Goal: Transaction & Acquisition: Purchase product/service

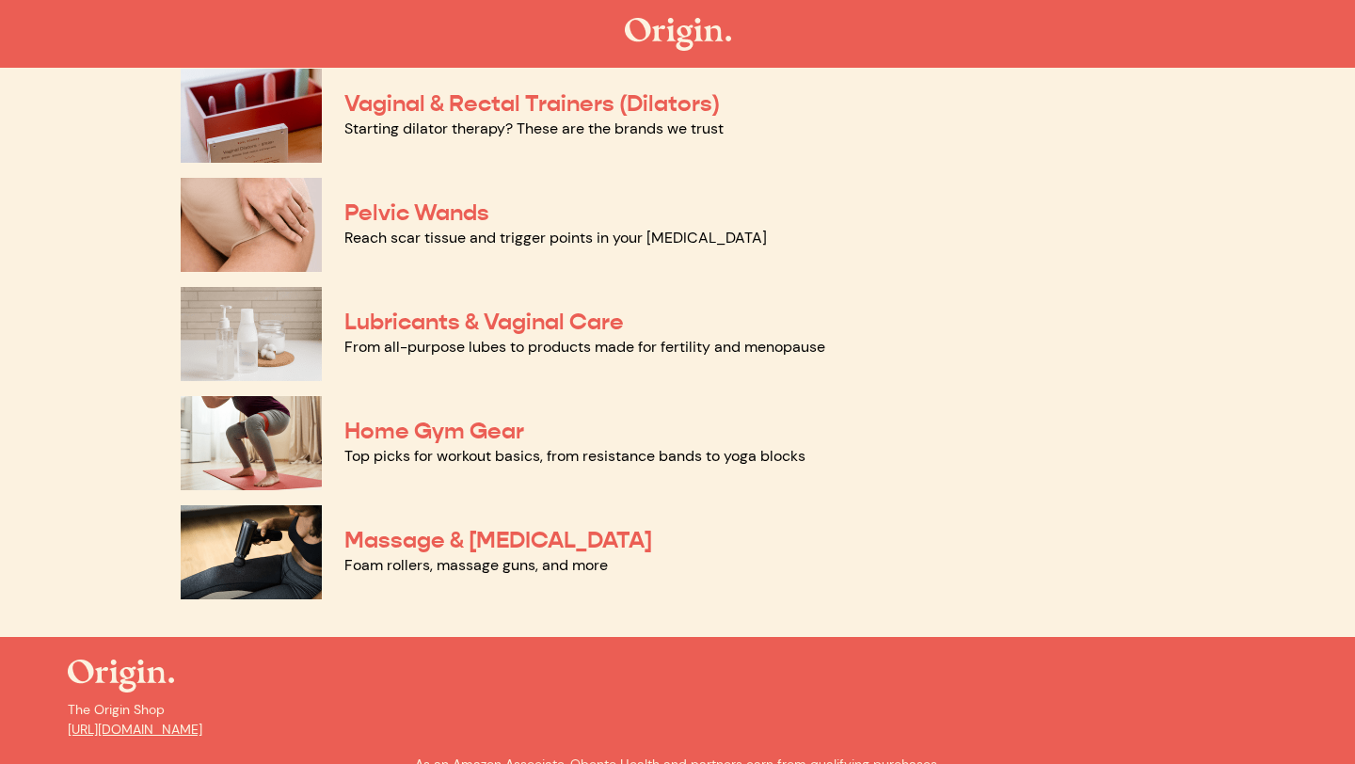
scroll to position [850, 0]
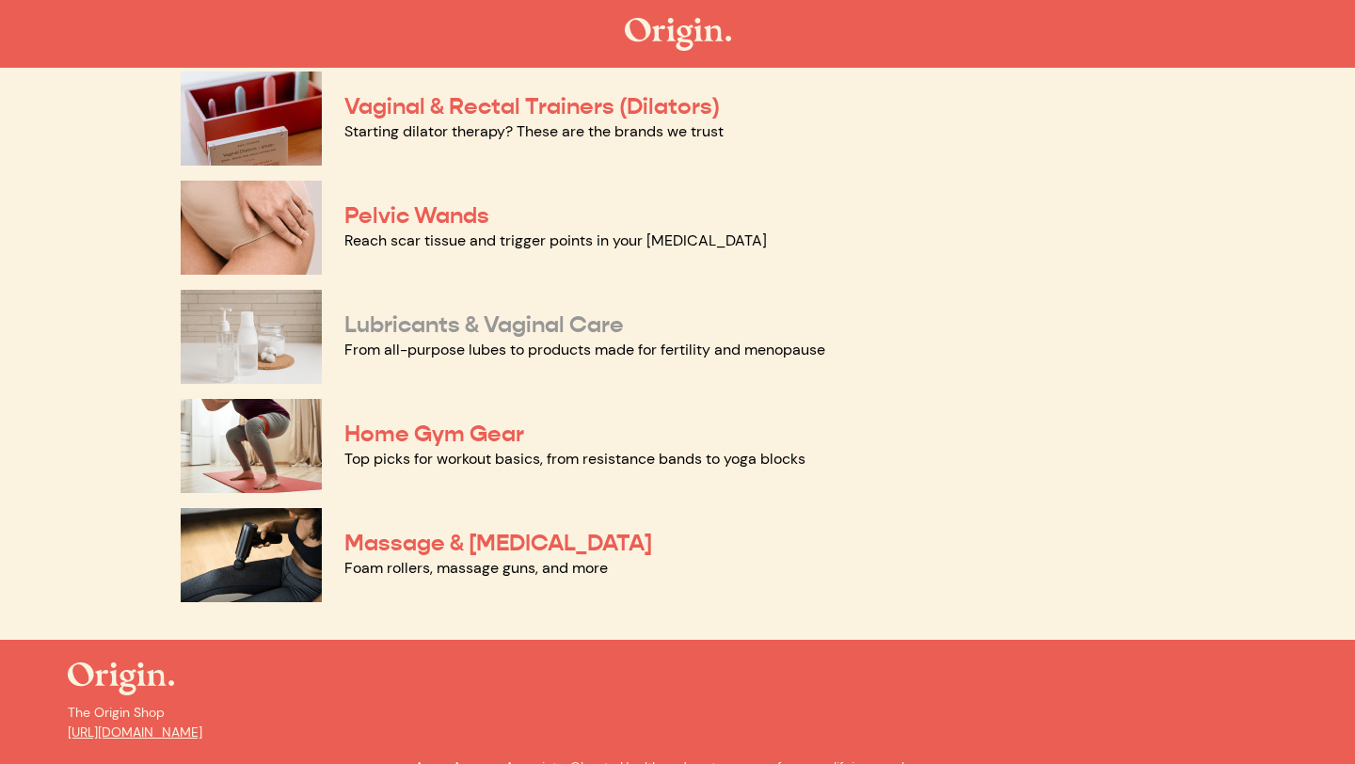
click at [494, 324] on link "Lubricants & Vaginal Care" at bounding box center [483, 324] width 279 height 28
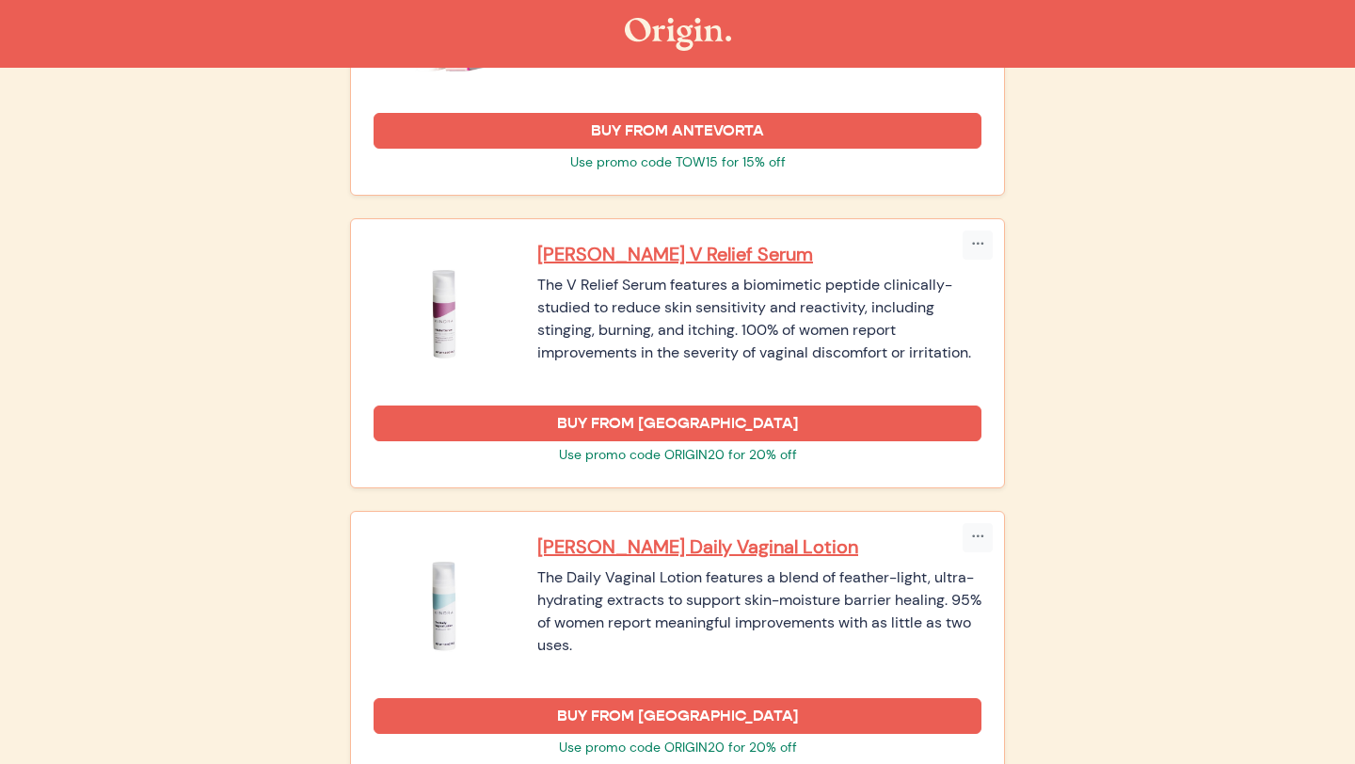
scroll to position [2210, 0]
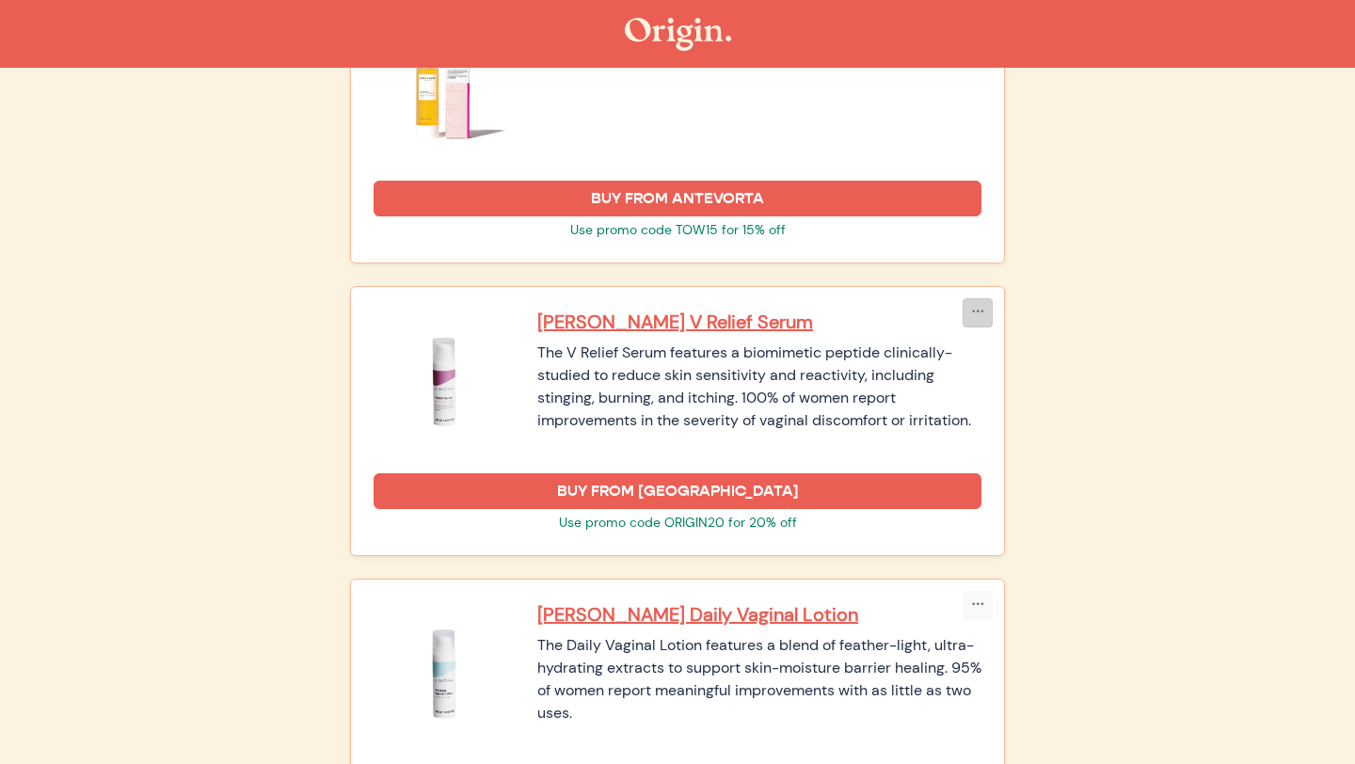
click at [974, 305] on icon "button" at bounding box center [977, 313] width 13 height 16
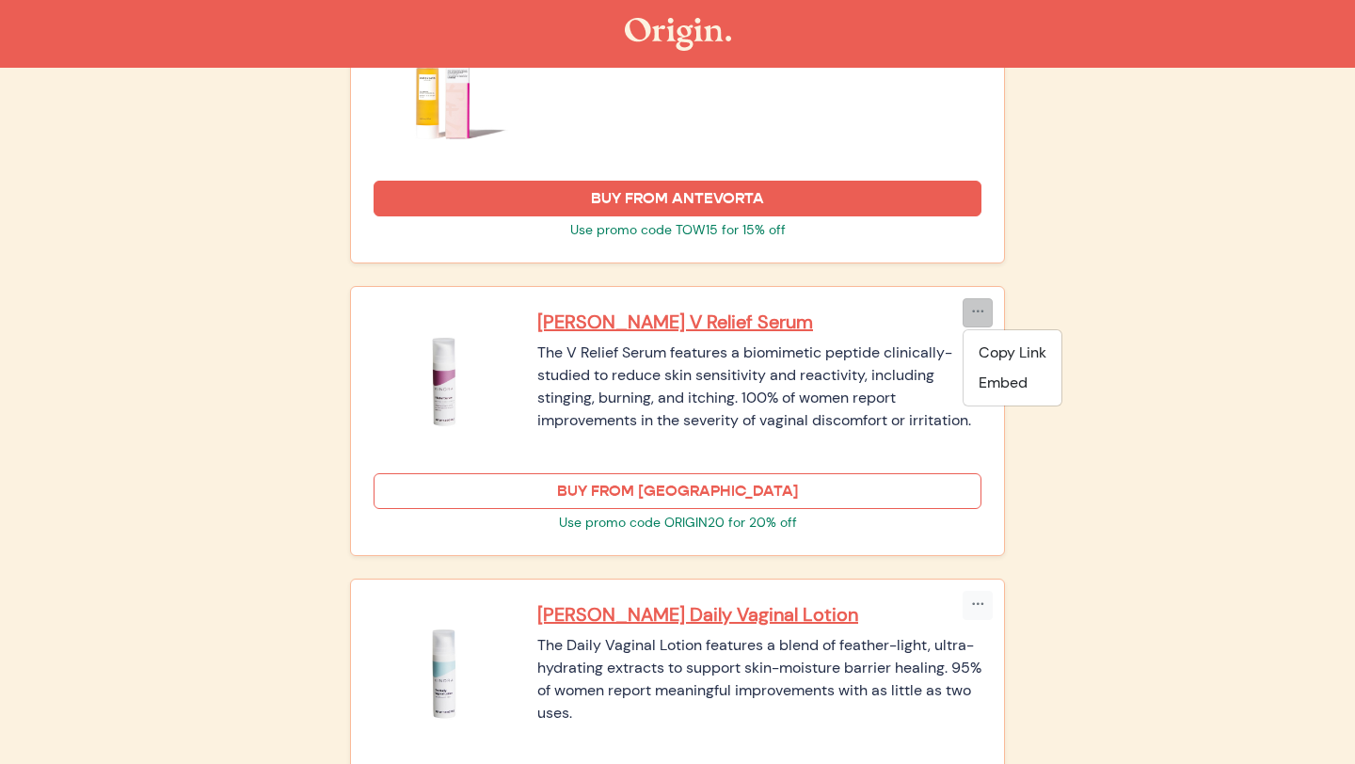
click at [659, 491] on link "BUY FROM [GEOGRAPHIC_DATA]" at bounding box center [677, 491] width 608 height 36
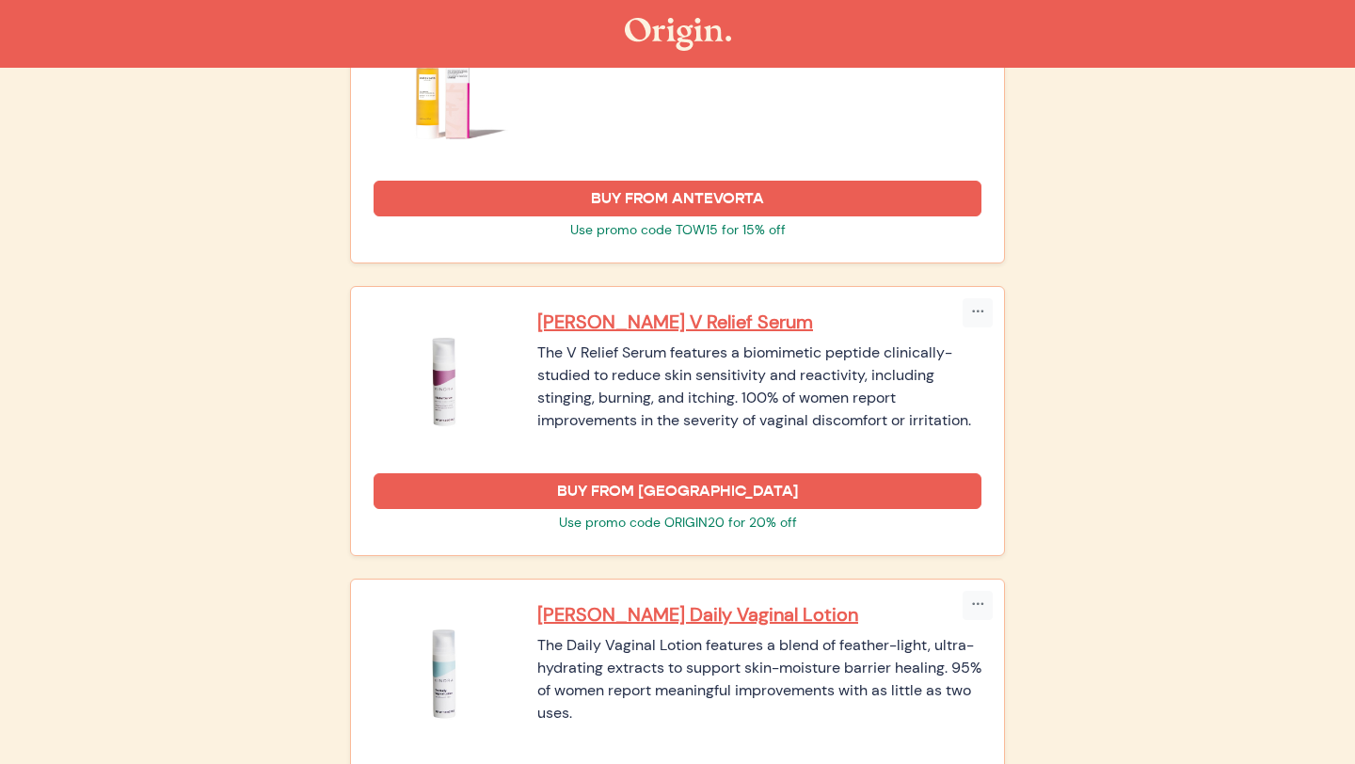
scroll to position [2209, 0]
